Goal: Information Seeking & Learning: Learn about a topic

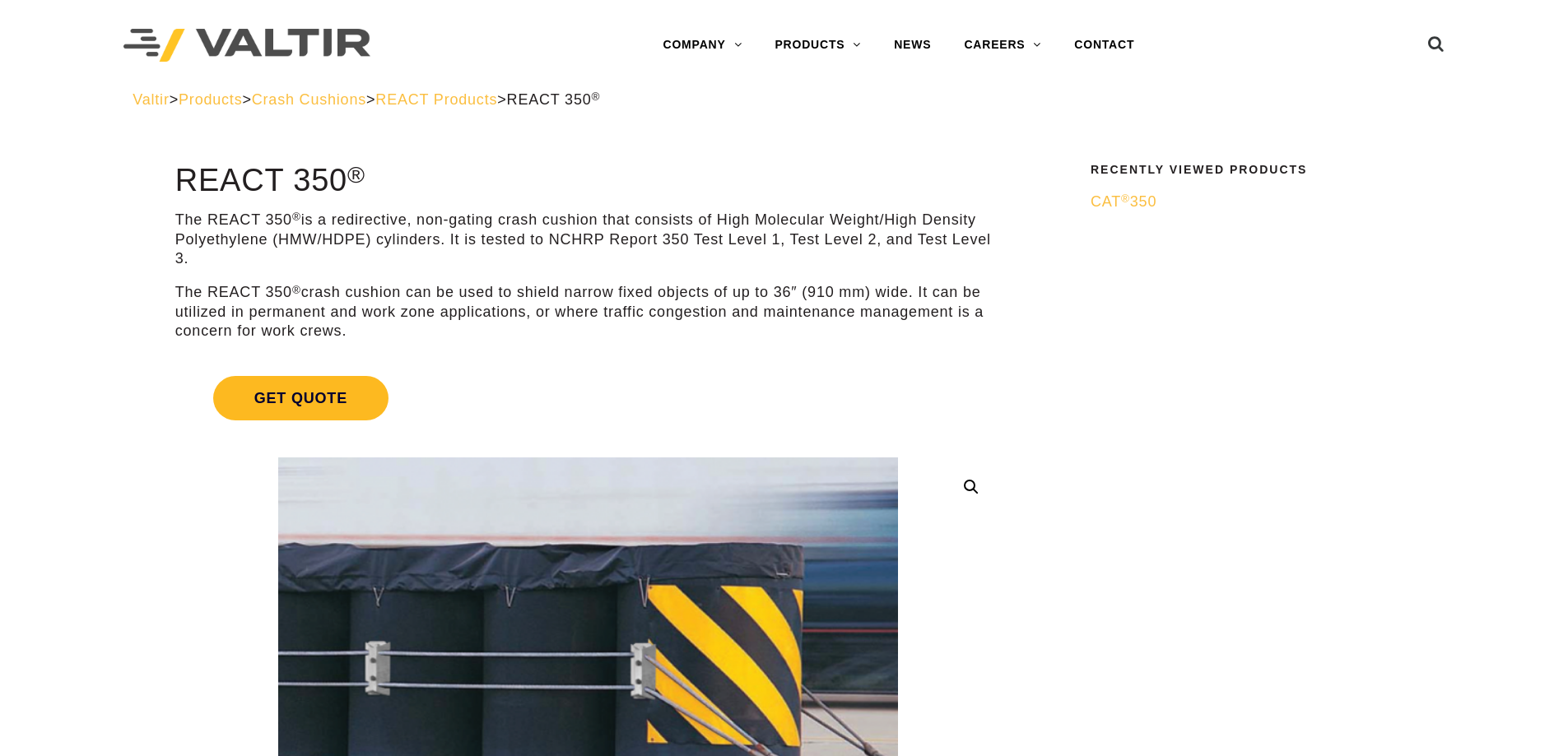
scroll to position [246, 0]
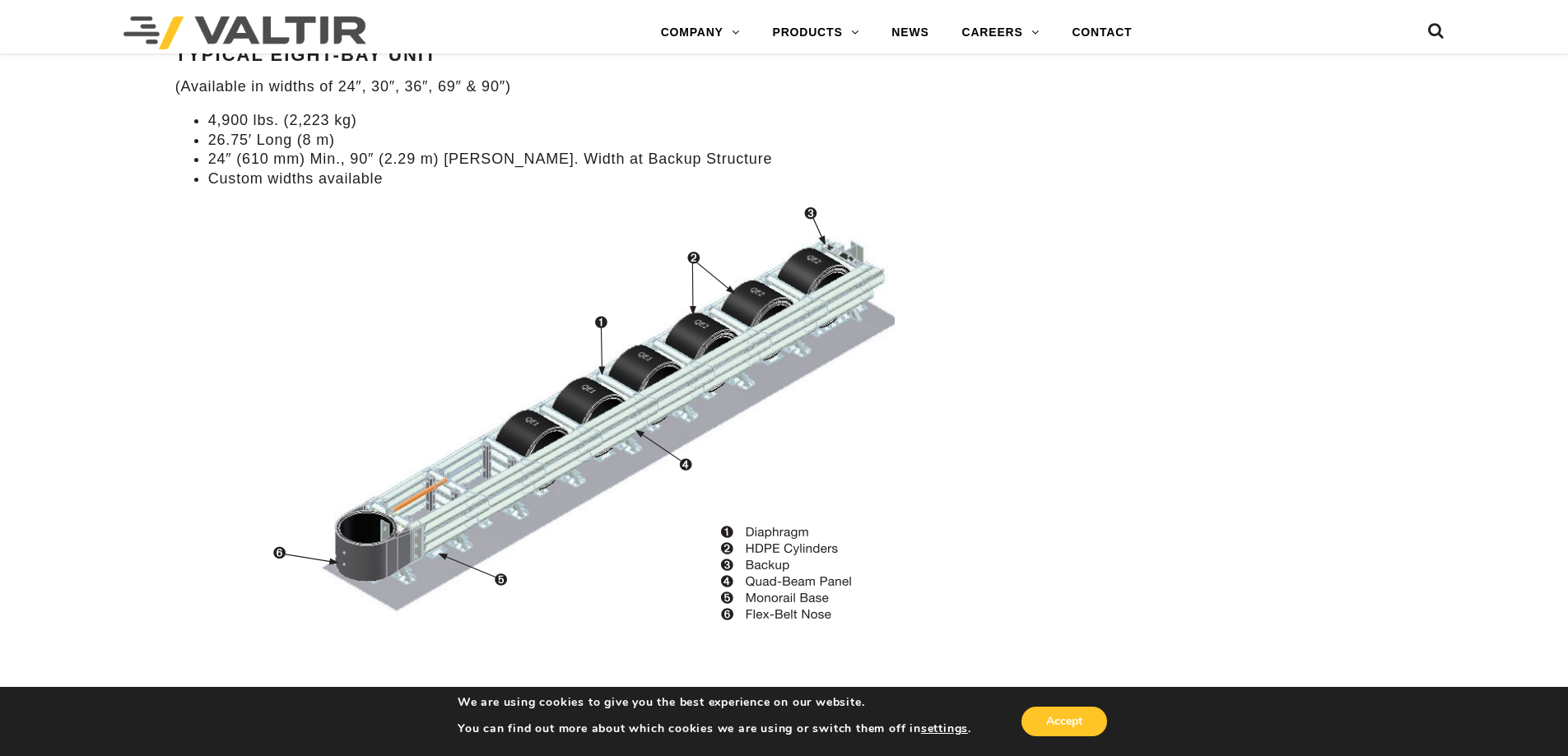
scroll to position [1646, 0]
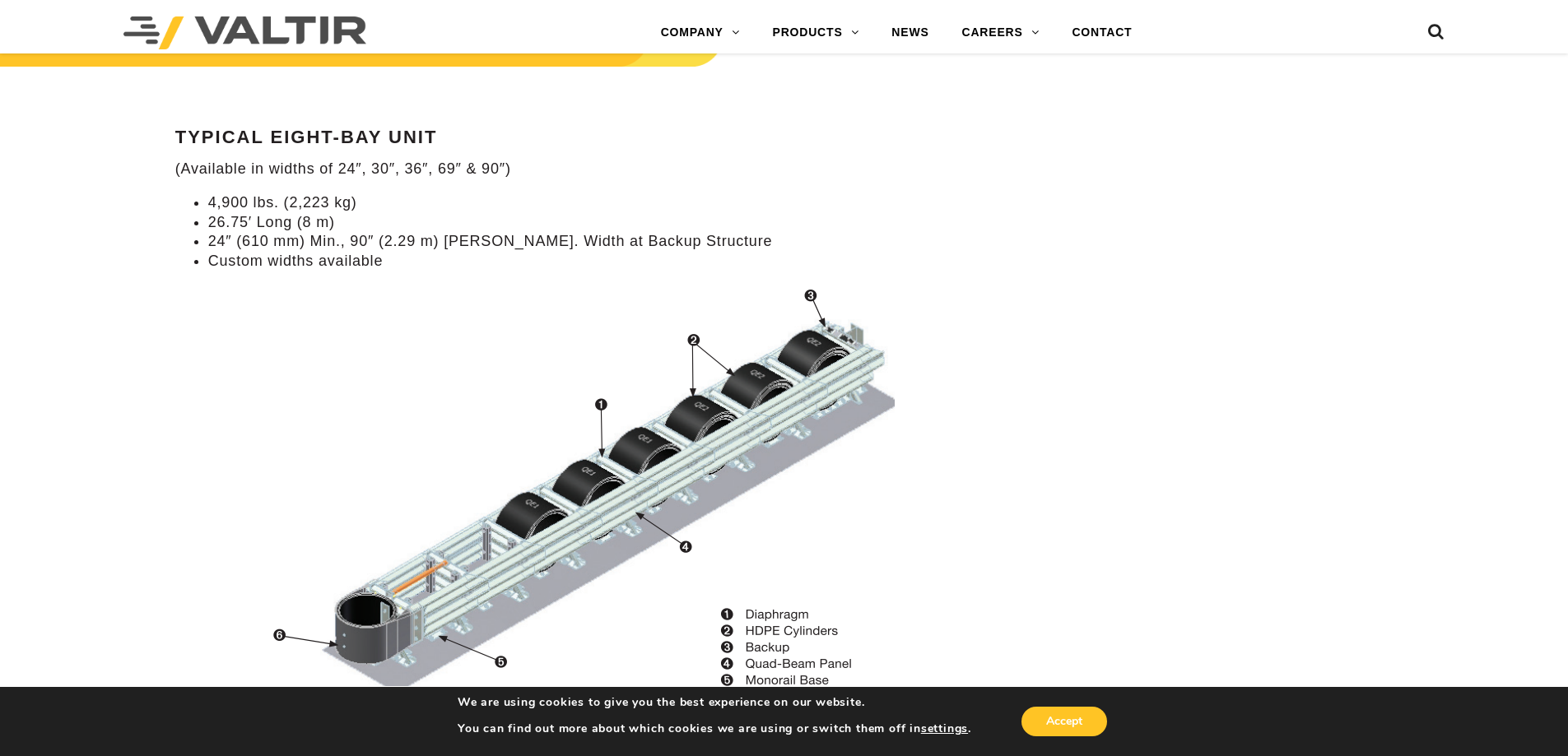
drag, startPoint x: 230, startPoint y: 222, endPoint x: 316, endPoint y: 224, distance: 86.0
click at [316, 224] on li "26.75′ Long (8 m)" at bounding box center [604, 223] width 793 height 19
click at [260, 274] on div "Specifications Typical Eight-Bay Unit (Available in widths of 24″, 30″, 36″, 69…" at bounding box center [588, 365] width 825 height 738
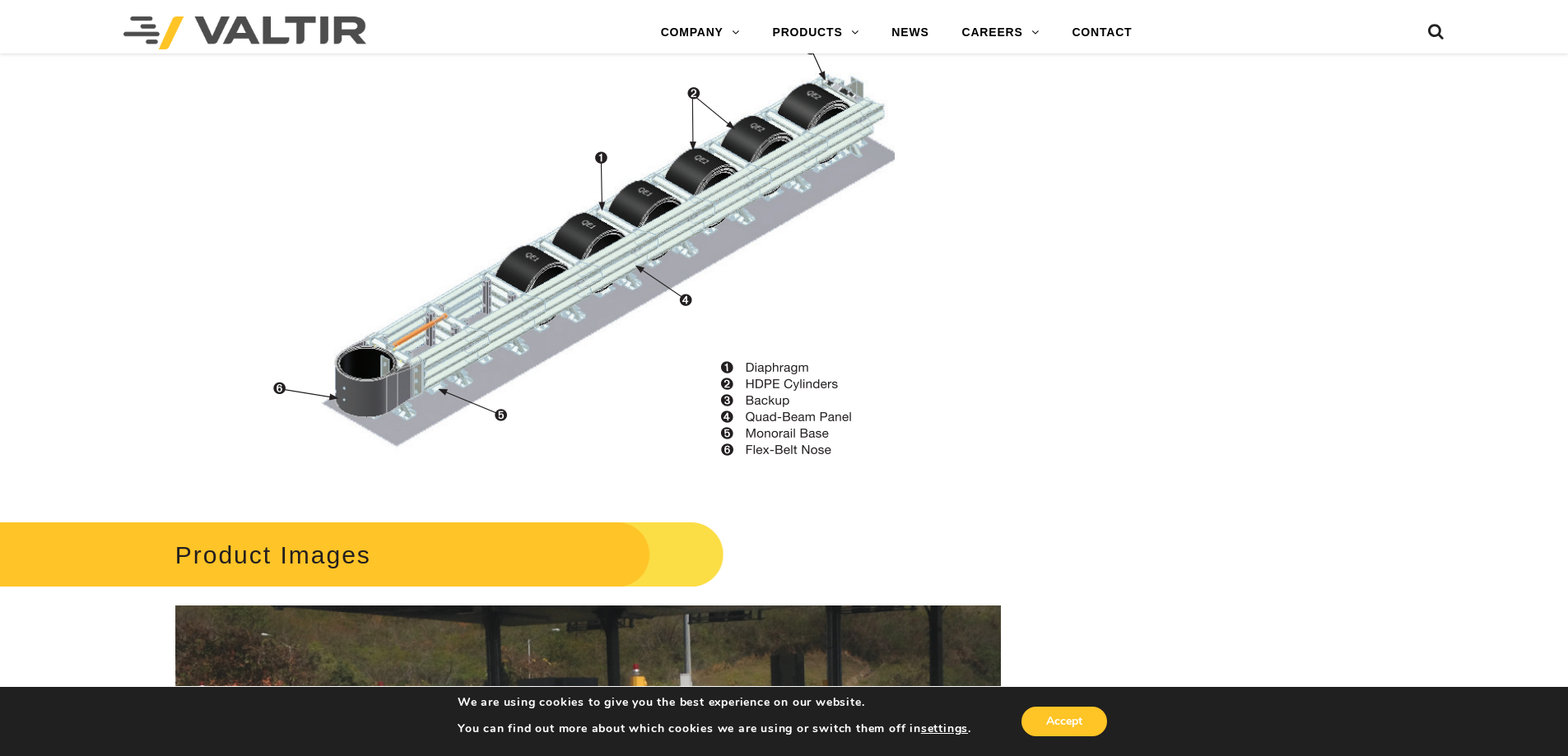
scroll to position [0, 0]
